Goal: Information Seeking & Learning: Learn about a topic

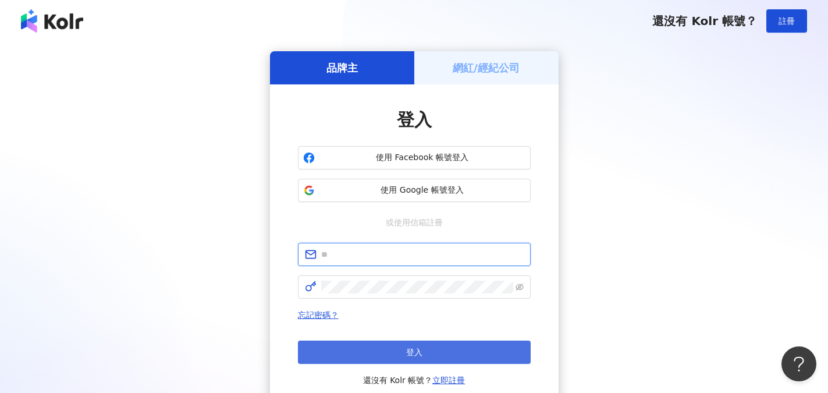
type input "**********"
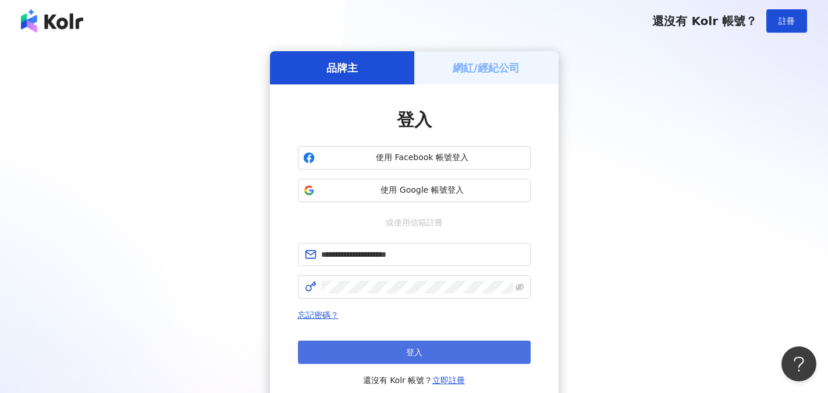
click at [395, 353] on button "登入" at bounding box center [414, 351] width 233 height 23
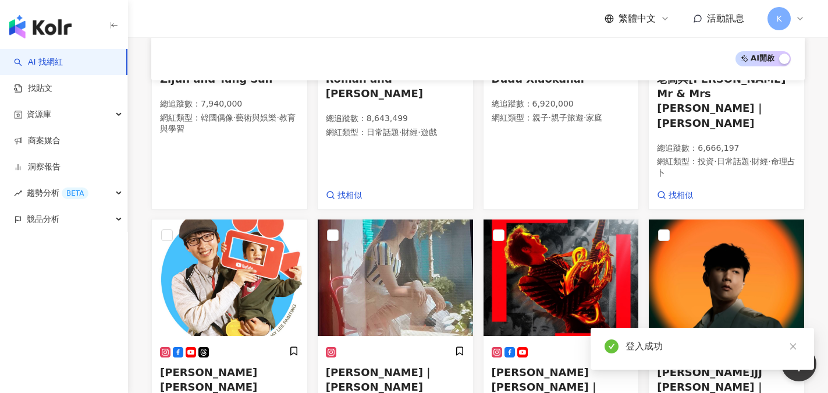
scroll to position [567, 0]
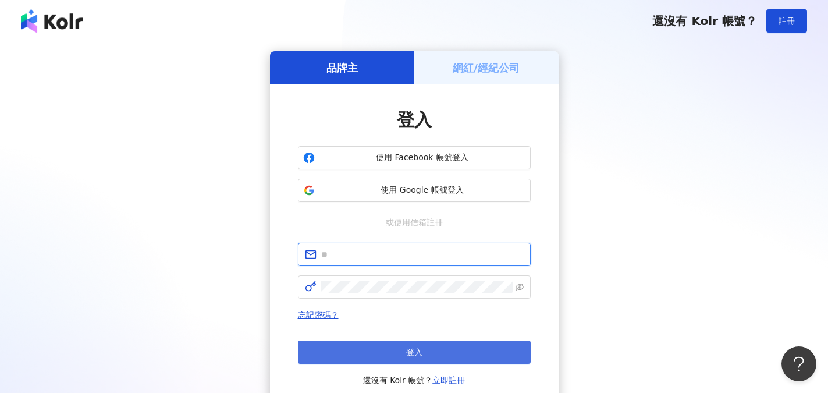
type input "**********"
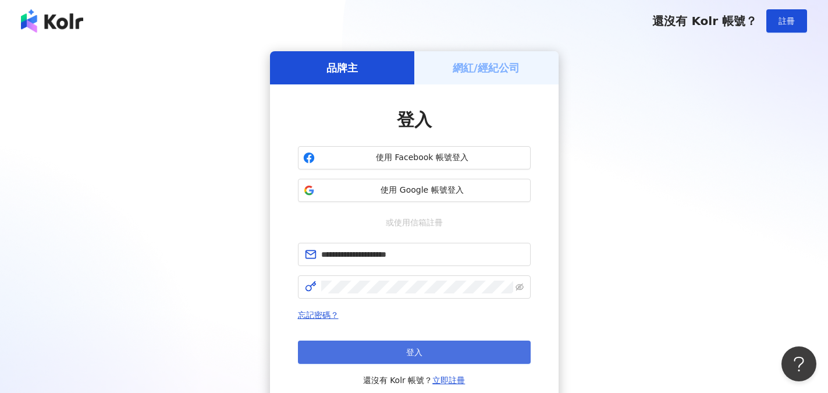
click at [363, 356] on button "登入" at bounding box center [414, 351] width 233 height 23
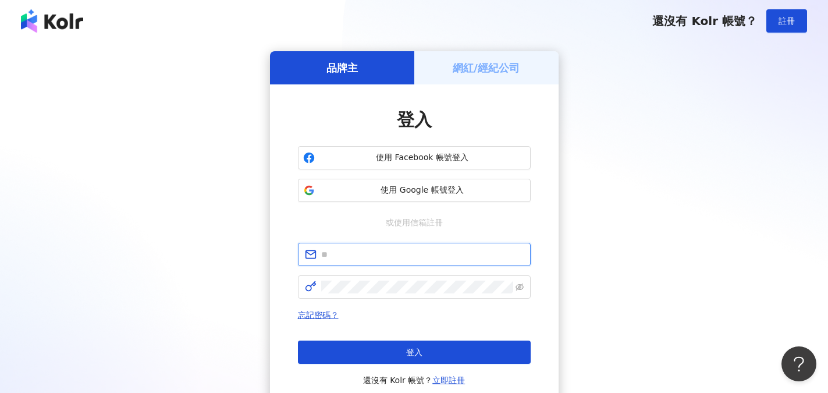
type input "**********"
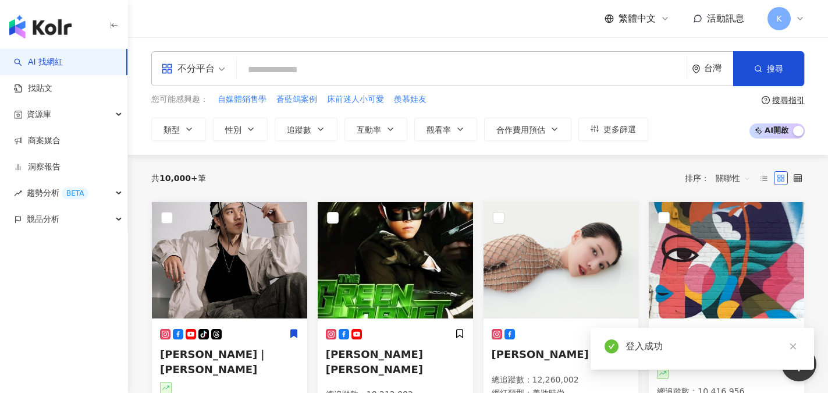
click at [271, 63] on input "search" at bounding box center [461, 70] width 440 height 22
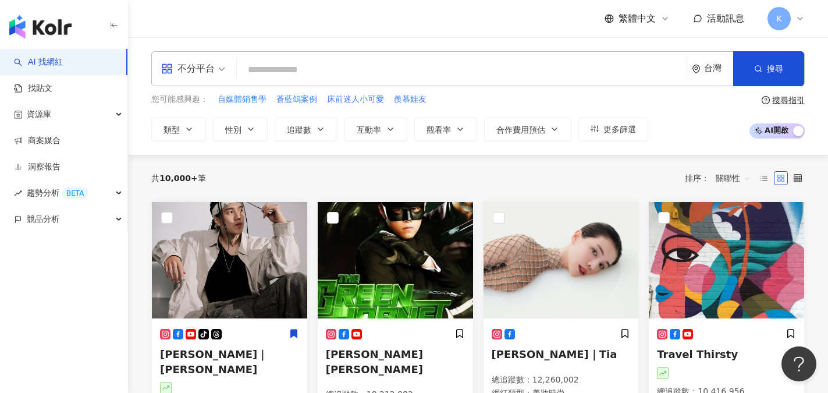
type input "**********"
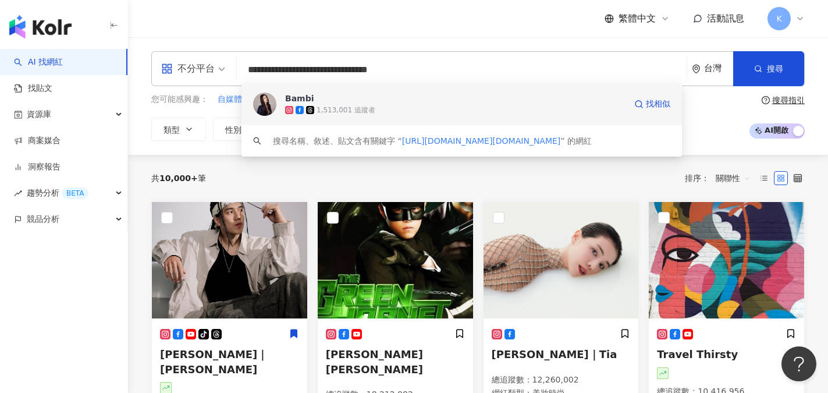
click at [302, 101] on div "Bambi" at bounding box center [299, 99] width 29 height 12
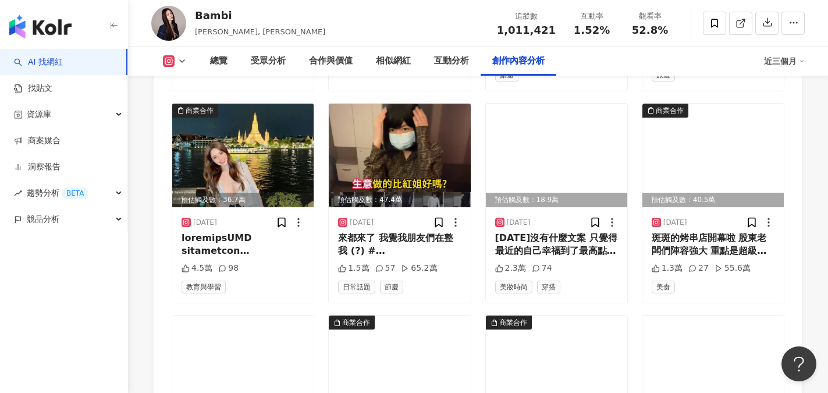
scroll to position [3960, 0]
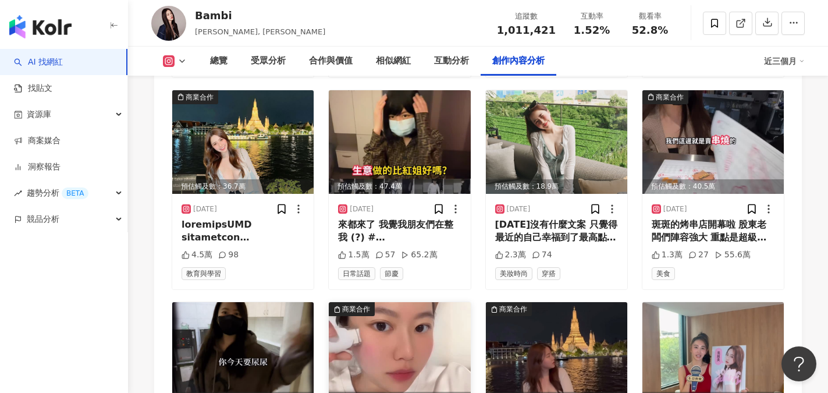
click at [390, 302] on img at bounding box center [399, 354] width 141 height 104
click at [402, 303] on img at bounding box center [399, 354] width 141 height 104
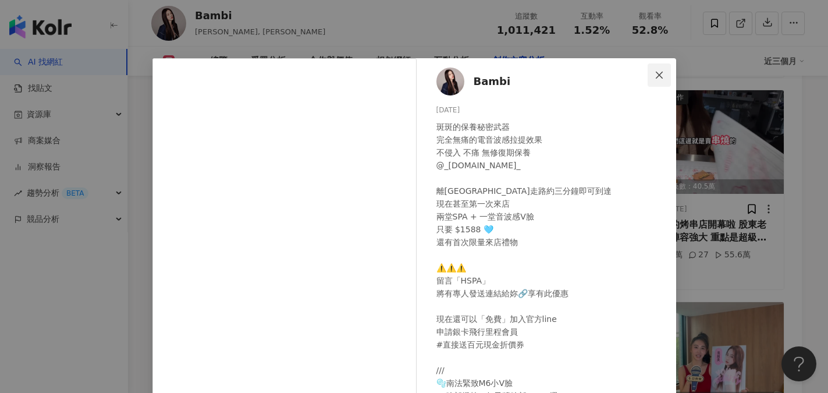
click at [660, 72] on span "Close" at bounding box center [659, 74] width 23 height 9
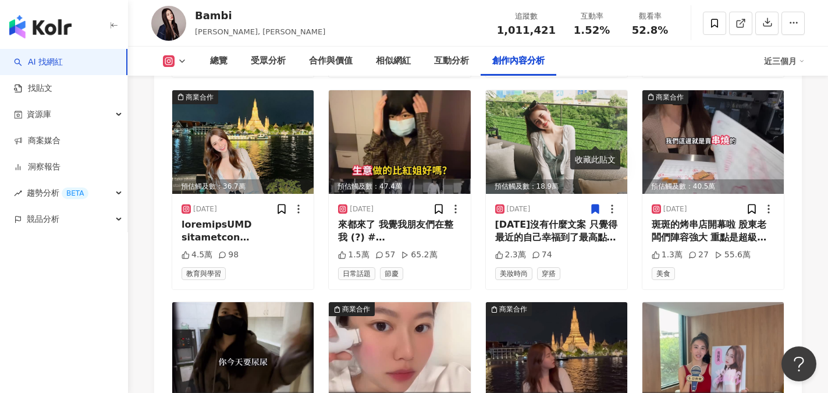
scroll to position [4181, 0]
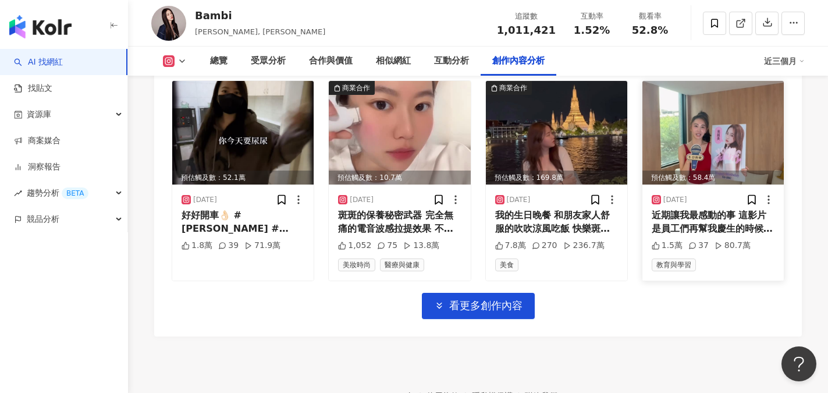
click at [735, 209] on div "近期讓我最感動的事 這影片是員工們再幫我慶生的時候給我的驚喜 他們偷偷花了一段時間是企劃這個秘密行動 又花了整整兩天去把這些東西拍完 再花了好一些時間把這支片…" at bounding box center [713, 222] width 123 height 26
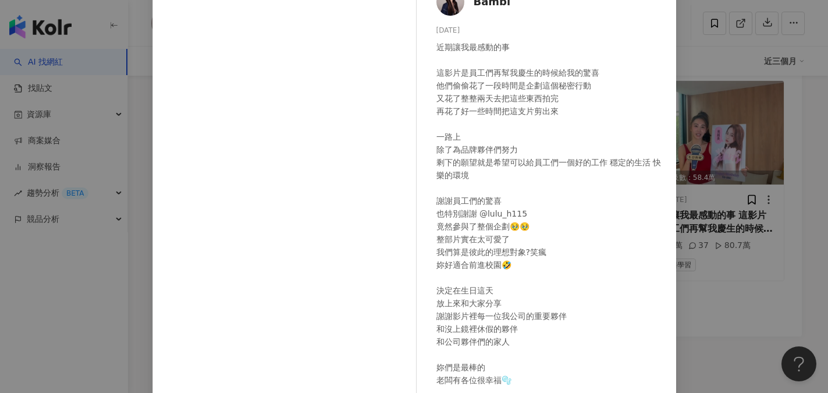
scroll to position [93, 0]
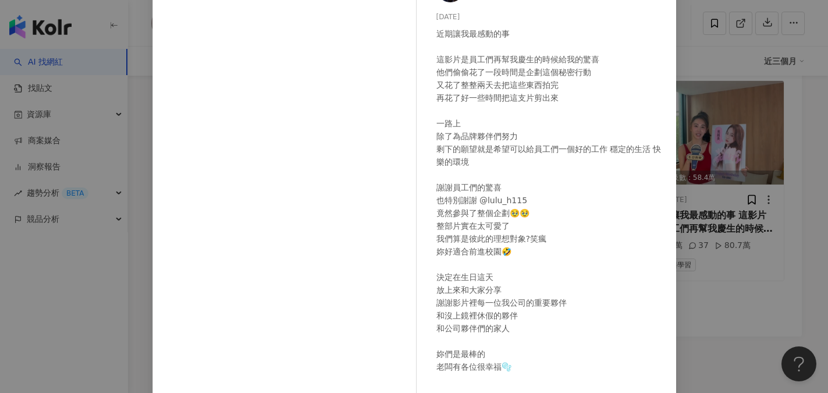
click at [497, 9] on div "Bambi 2025/7/26 近期讓我最感動的事 這影片是員工們再幫我慶生的時候給我的驚喜 他們偷偷花了一段時間是企劃這個秘密行動 又花了整整兩天去把這些東…" at bounding box center [549, 173] width 254 height 417
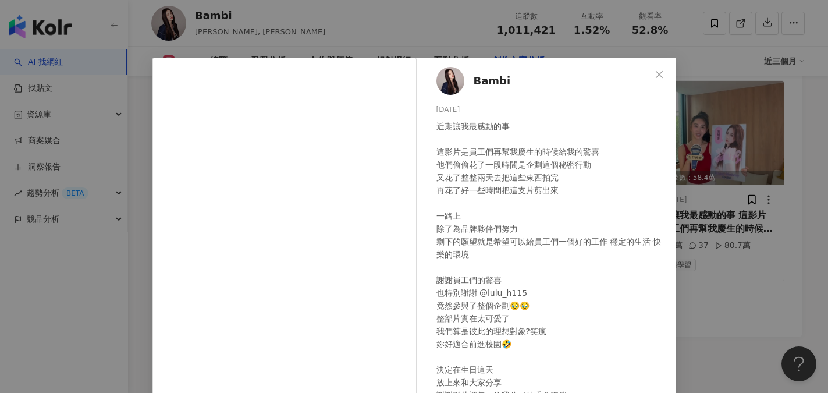
scroll to position [0, 0]
click at [439, 77] on img at bounding box center [450, 81] width 28 height 28
click at [653, 81] on button "Close" at bounding box center [659, 74] width 23 height 23
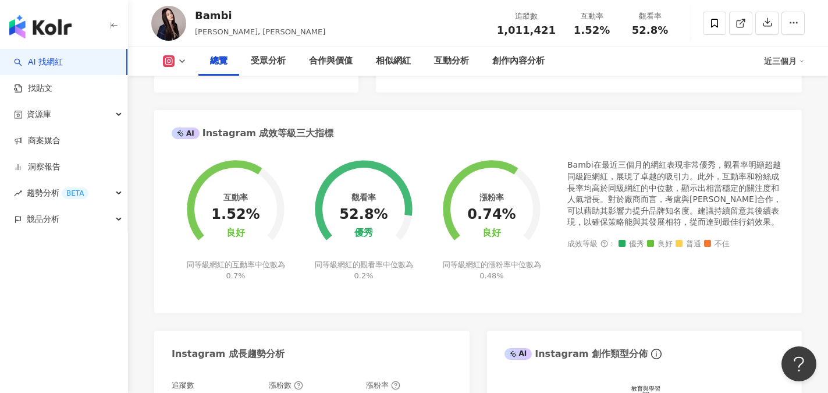
scroll to position [58, 0]
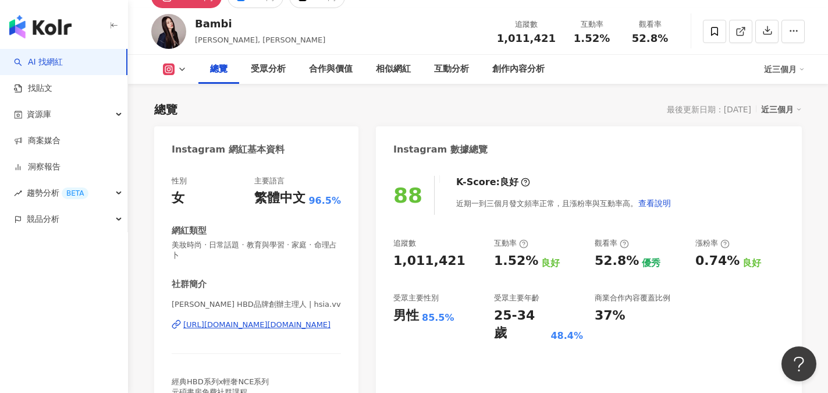
click at [241, 328] on div "https://www.instagram.com/hsia.vv/" at bounding box center [256, 324] width 147 height 10
